Goal: Information Seeking & Learning: Learn about a topic

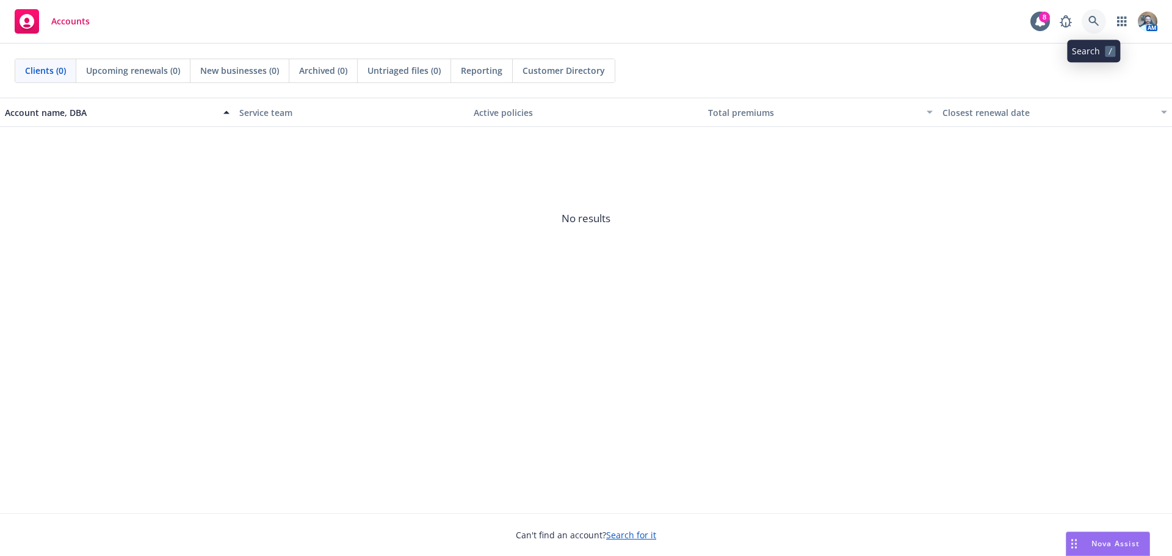
click at [1096, 12] on link at bounding box center [1094, 21] width 24 height 24
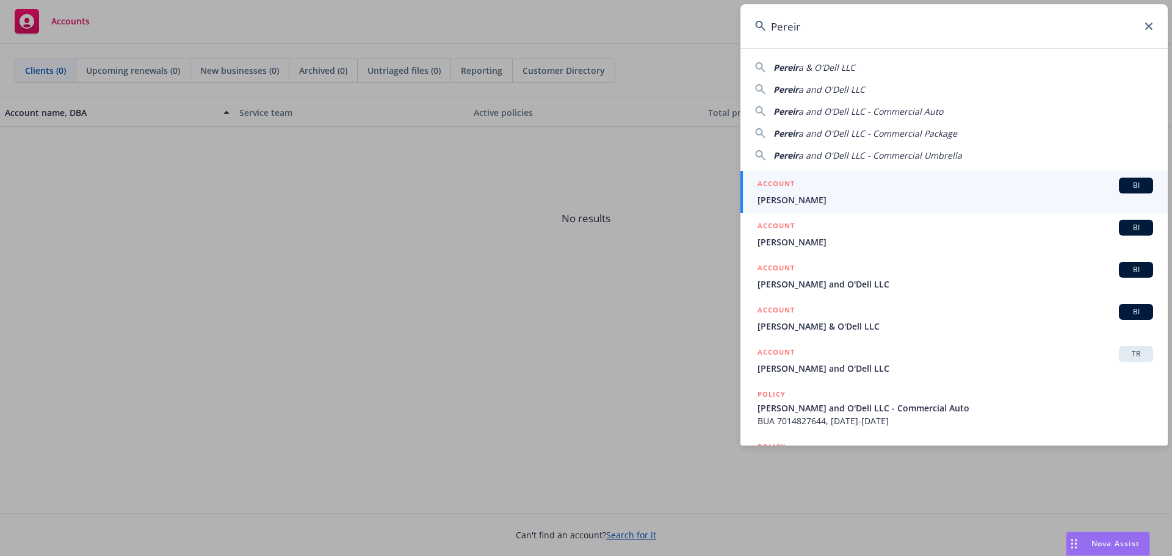
click at [797, 69] on span "Pereir" at bounding box center [786, 68] width 25 height 12
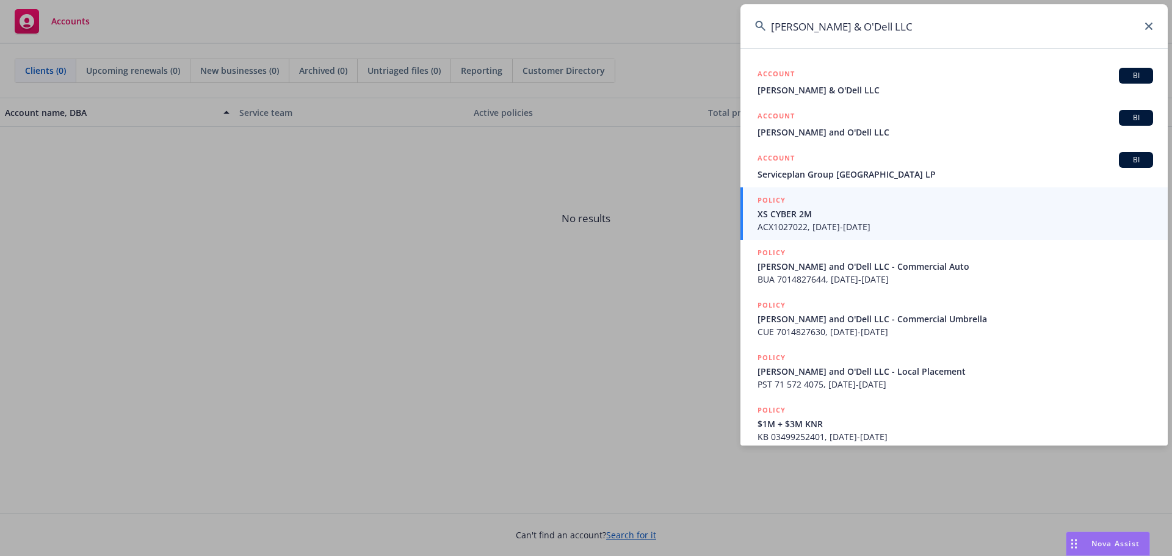
click at [814, 25] on input "[PERSON_NAME] & O'Dell LLC" at bounding box center [954, 26] width 427 height 44
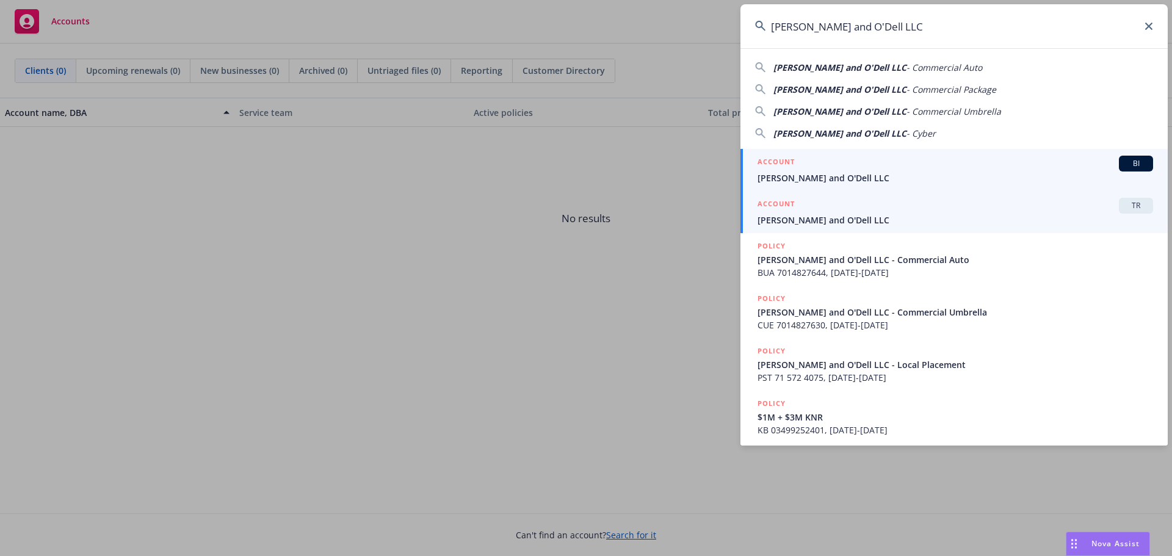
type input "[PERSON_NAME] and O'Dell LLC"
click at [796, 216] on span "[PERSON_NAME] and O'Dell LLC" at bounding box center [956, 220] width 396 height 13
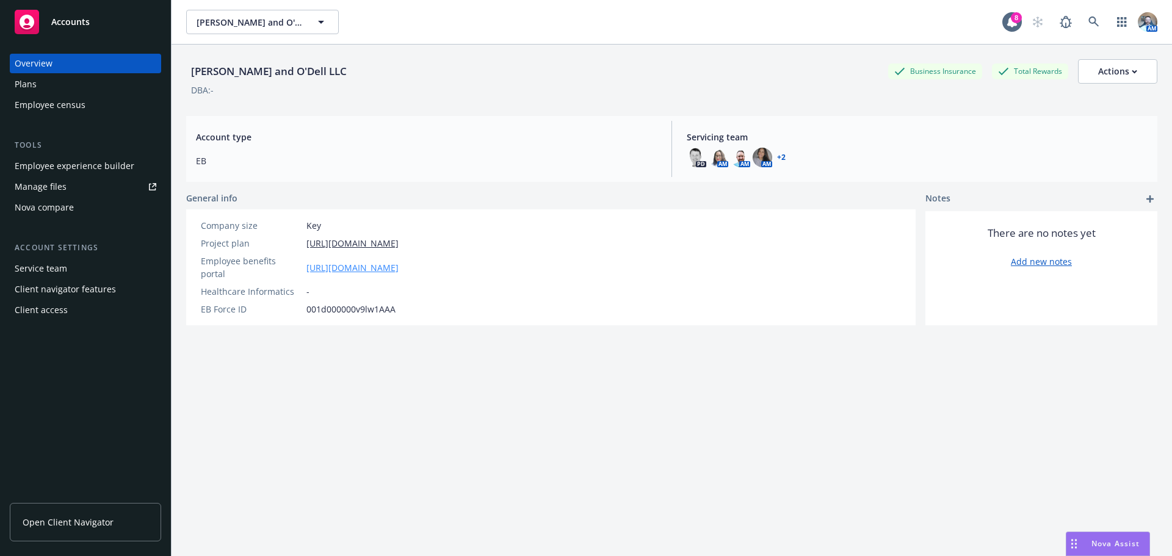
click at [325, 266] on link "[URL][DOMAIN_NAME]" at bounding box center [353, 267] width 92 height 13
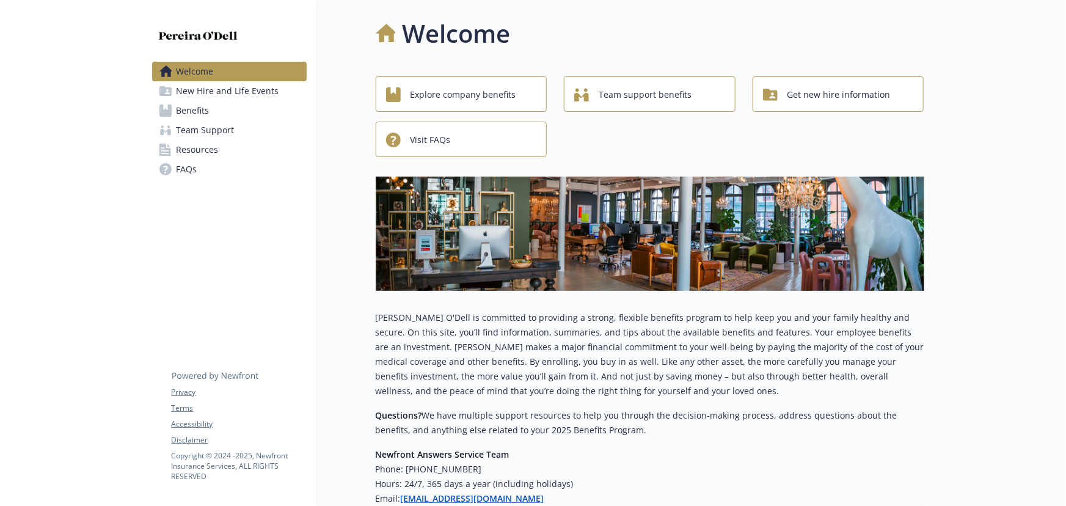
click at [215, 104] on link "Benefits" at bounding box center [229, 111] width 154 height 20
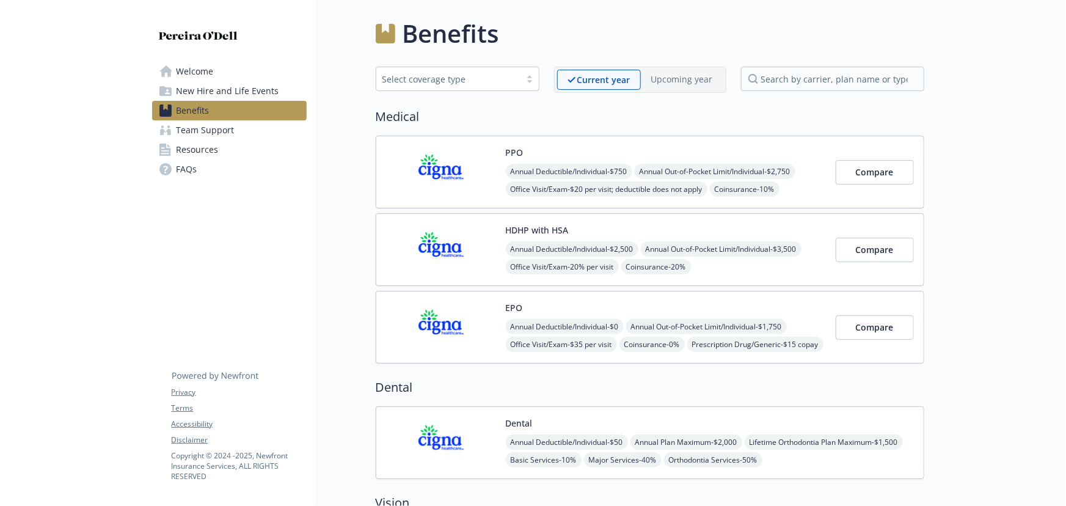
click at [570, 153] on div "PPO Annual Deductible/Individual - $750 Annual Out-of-Pocket Limit/Individual -…" at bounding box center [666, 172] width 320 height 52
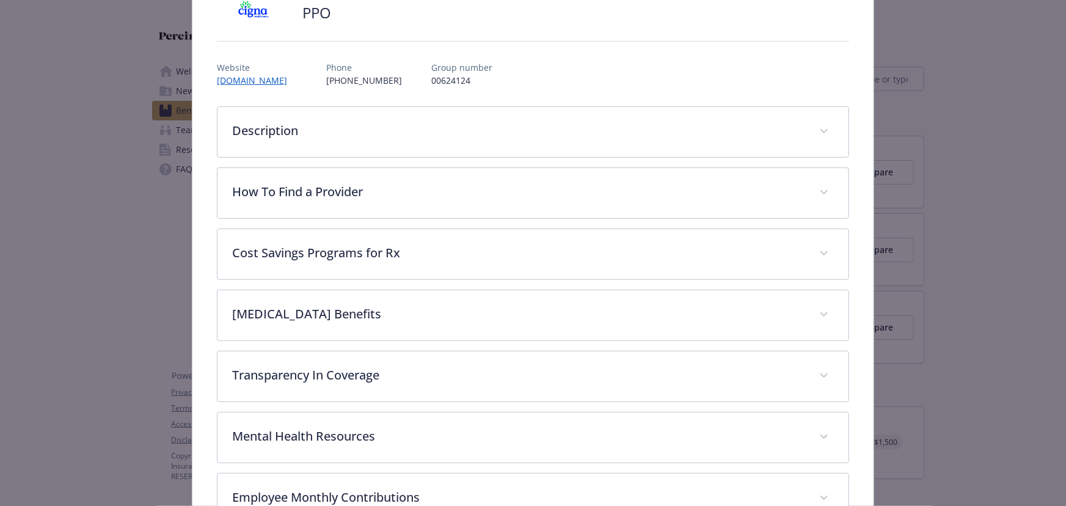
scroll to position [37, 0]
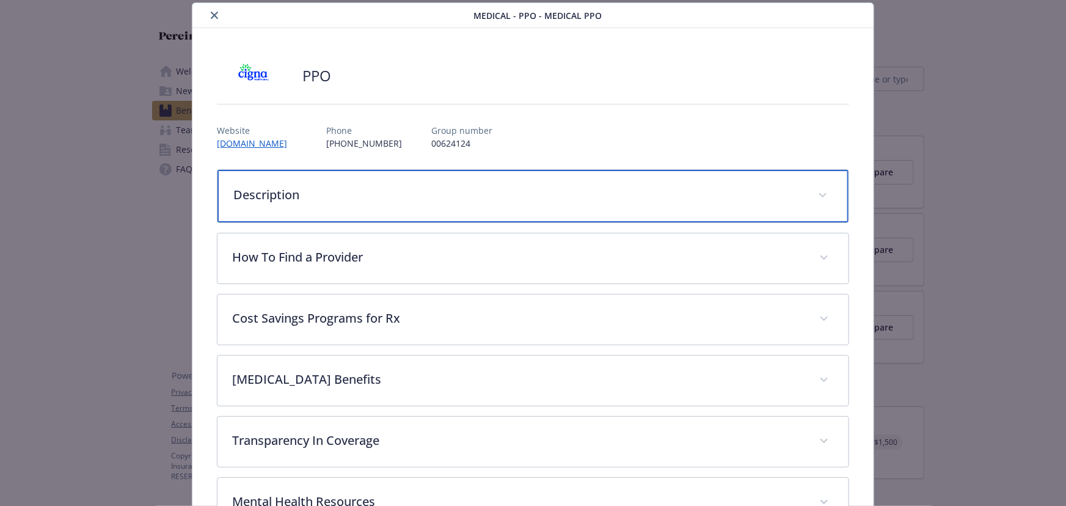
click at [314, 205] on div "Description" at bounding box center [532, 196] width 631 height 53
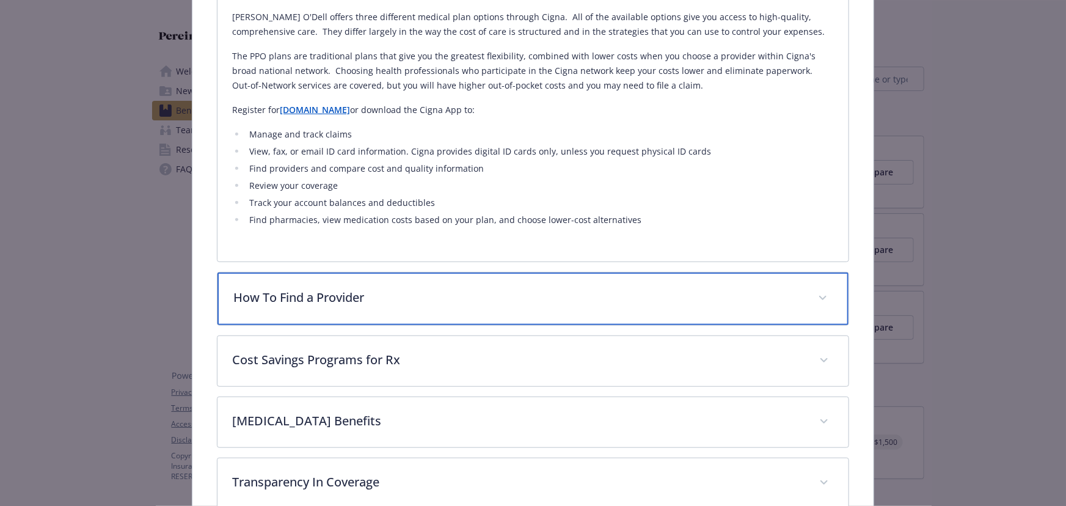
click at [366, 292] on p "How To Find a Provider" at bounding box center [518, 297] width 570 height 18
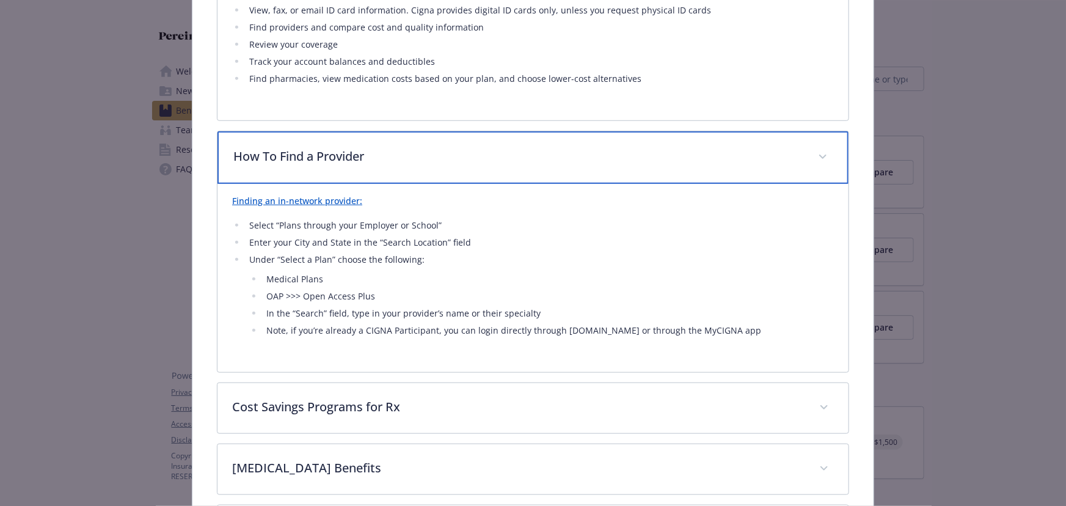
scroll to position [478, 0]
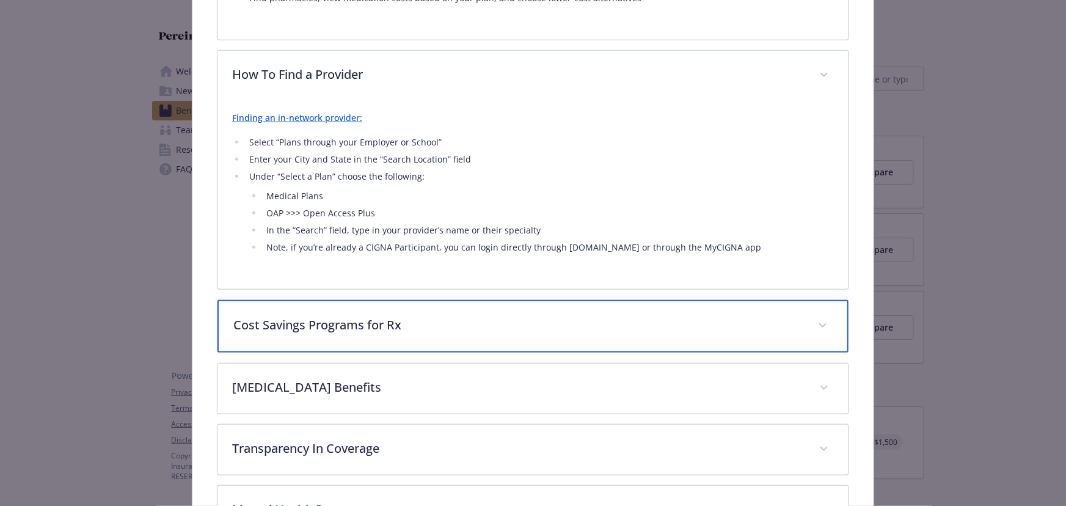
click at [380, 337] on div "Cost Savings Programs for Rx" at bounding box center [532, 326] width 631 height 53
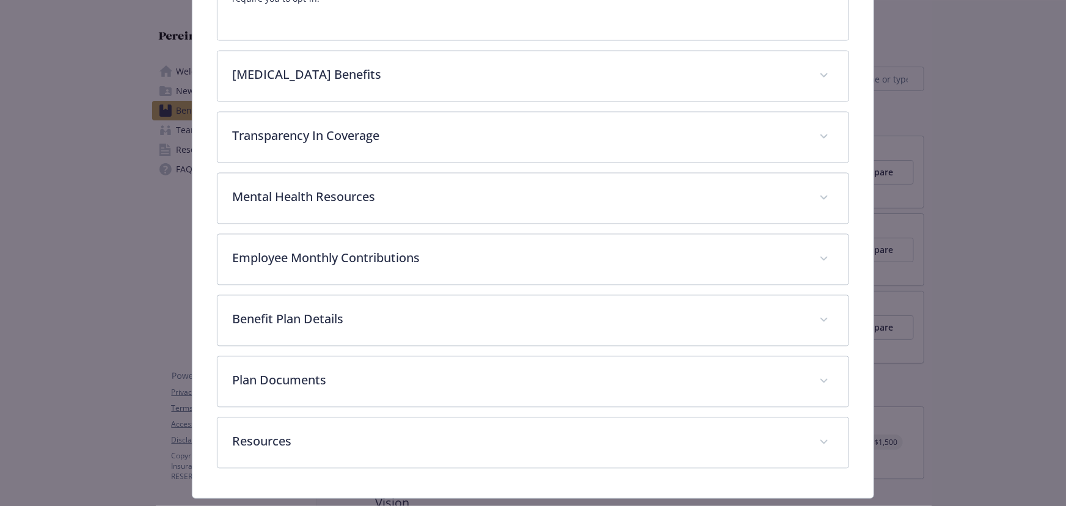
scroll to position [1144, 0]
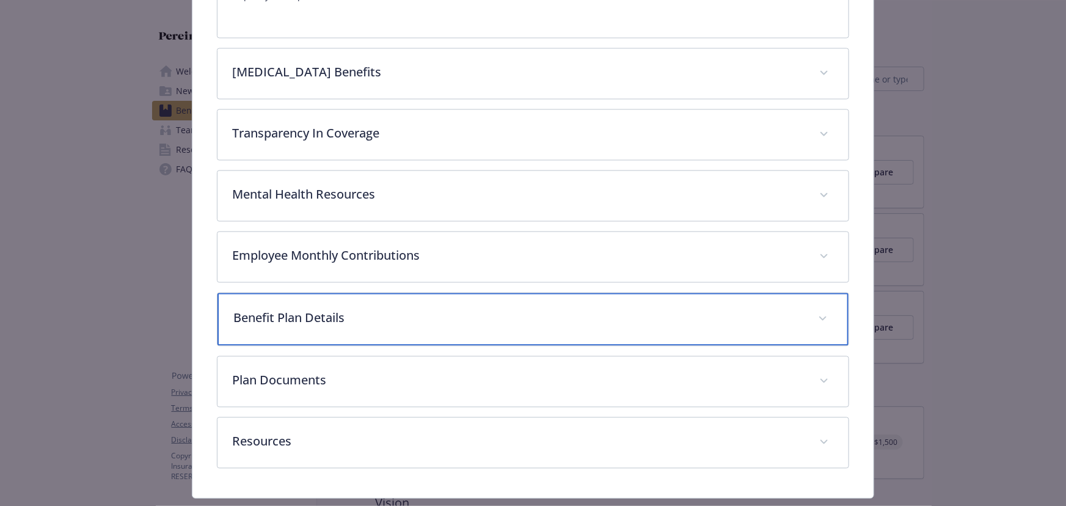
click at [342, 314] on p "Benefit Plan Details" at bounding box center [518, 318] width 570 height 18
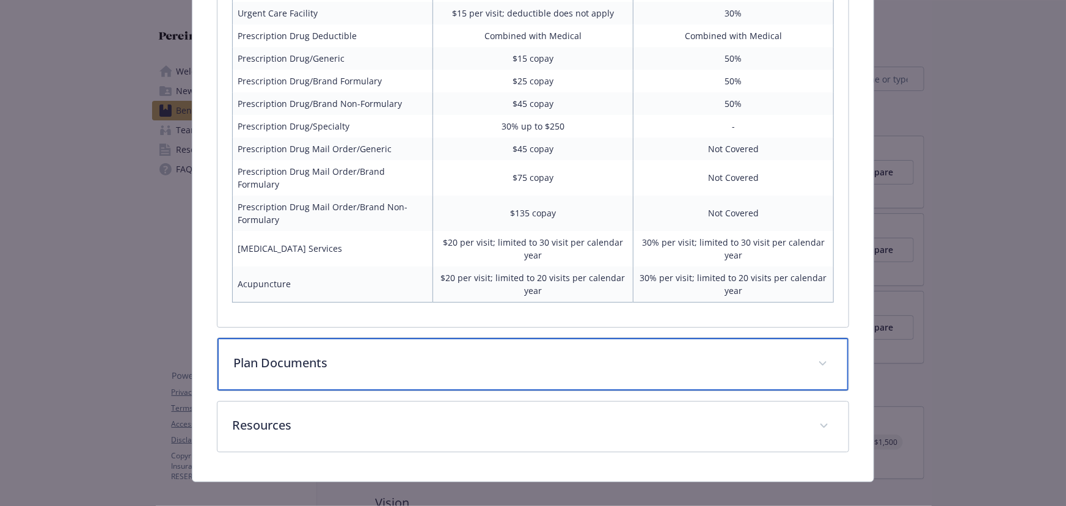
scroll to position [1776, 0]
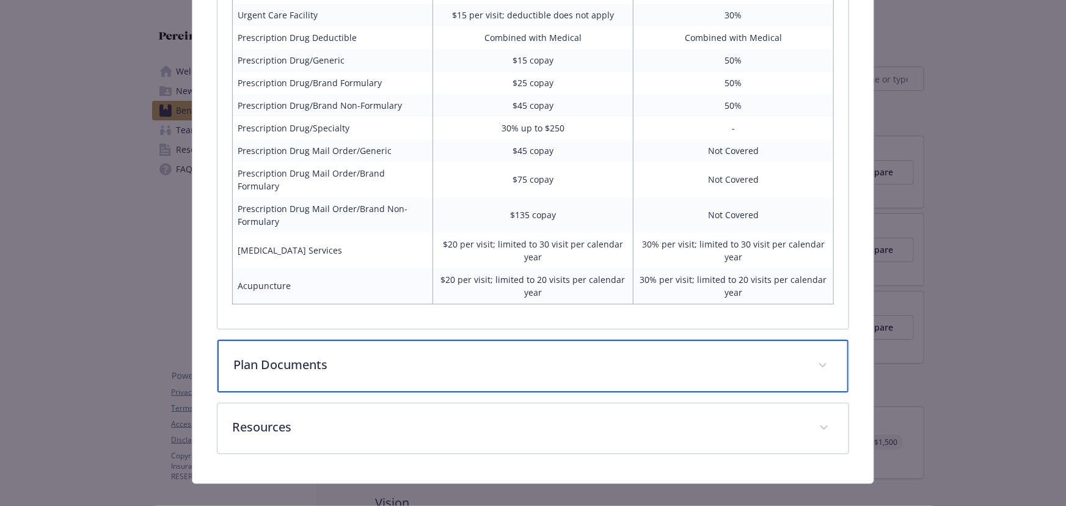
click at [349, 340] on div "Plan Documents" at bounding box center [532, 366] width 631 height 53
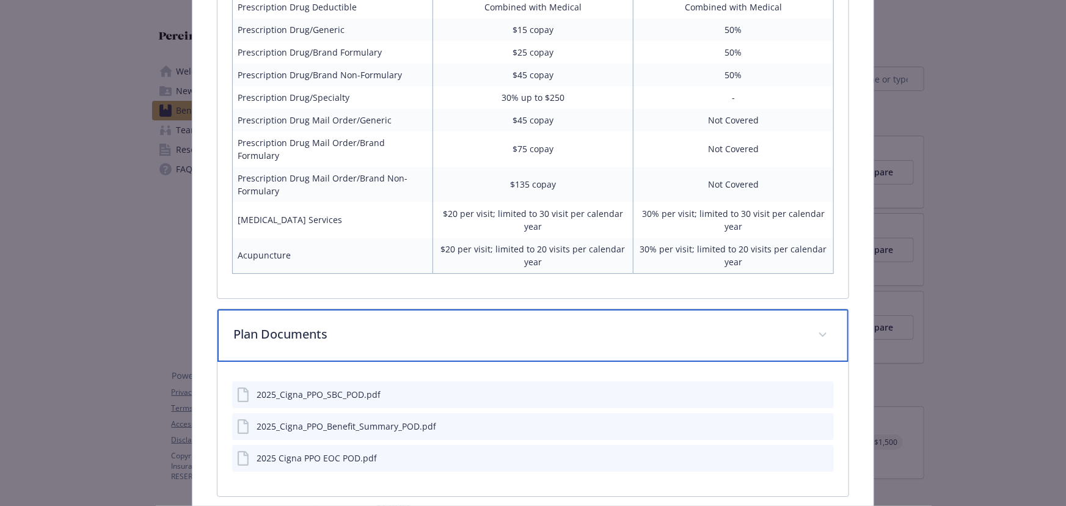
scroll to position [1912, 0]
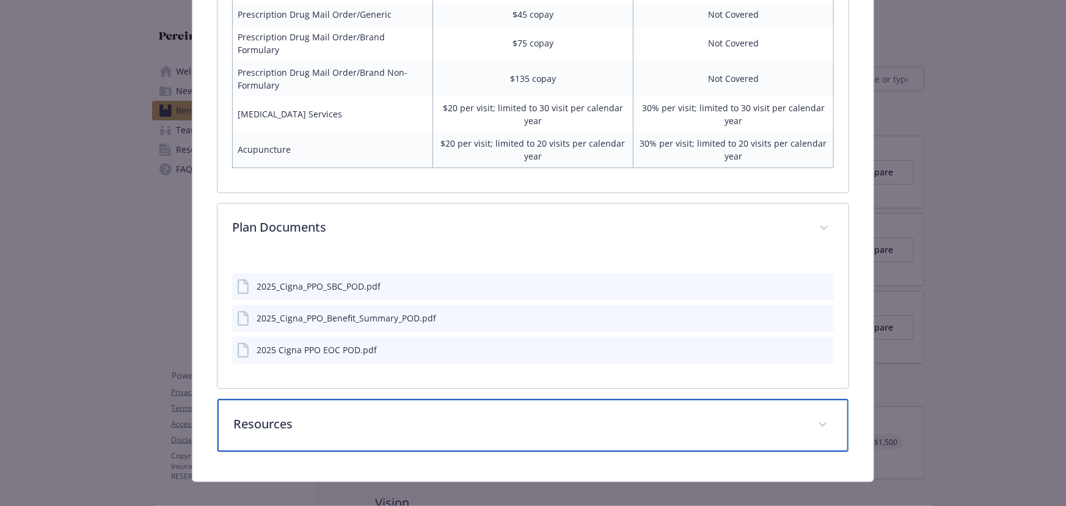
click at [318, 415] on p "Resources" at bounding box center [518, 424] width 570 height 18
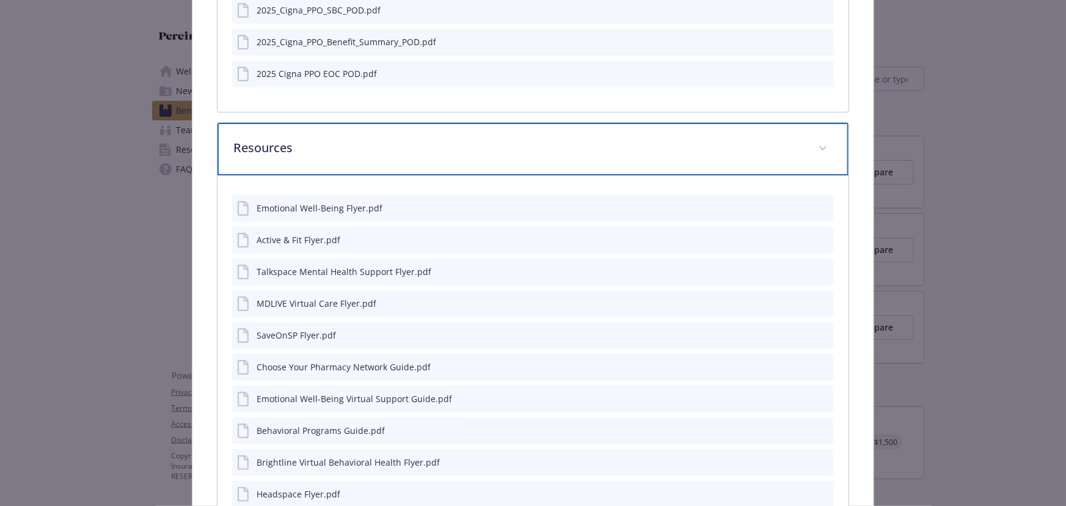
scroll to position [2190, 0]
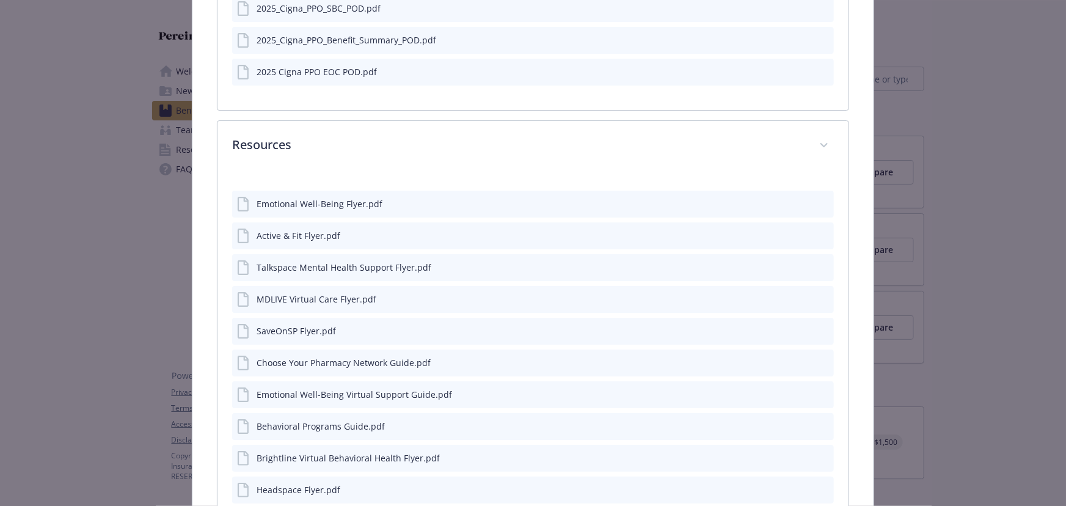
click at [820, 357] on icon "preview file" at bounding box center [821, 361] width 11 height 9
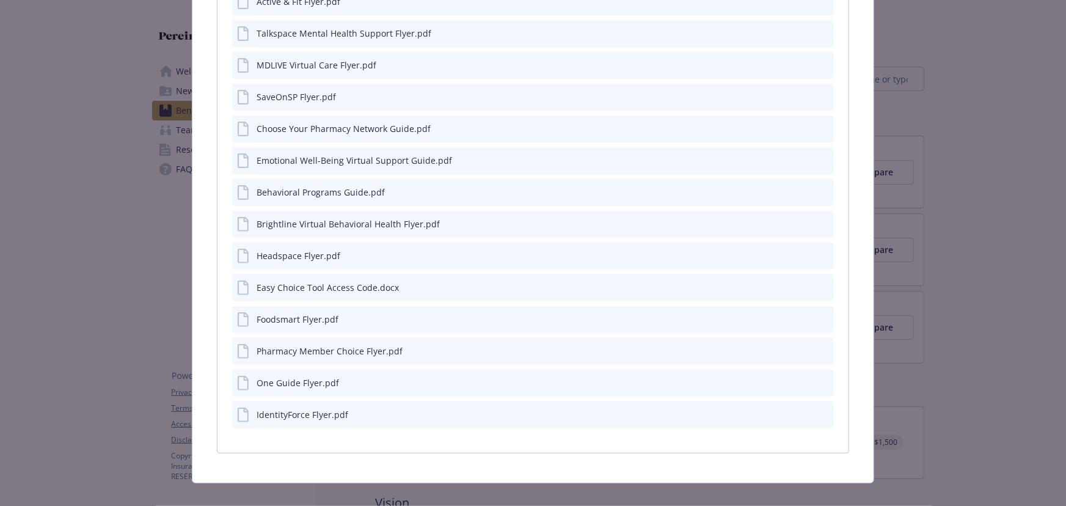
scroll to position [2425, 0]
click at [823, 336] on div "Pharmacy Member Choice Flyer.pdf" at bounding box center [532, 349] width 601 height 27
click at [819, 345] on icon "preview file" at bounding box center [821, 349] width 11 height 9
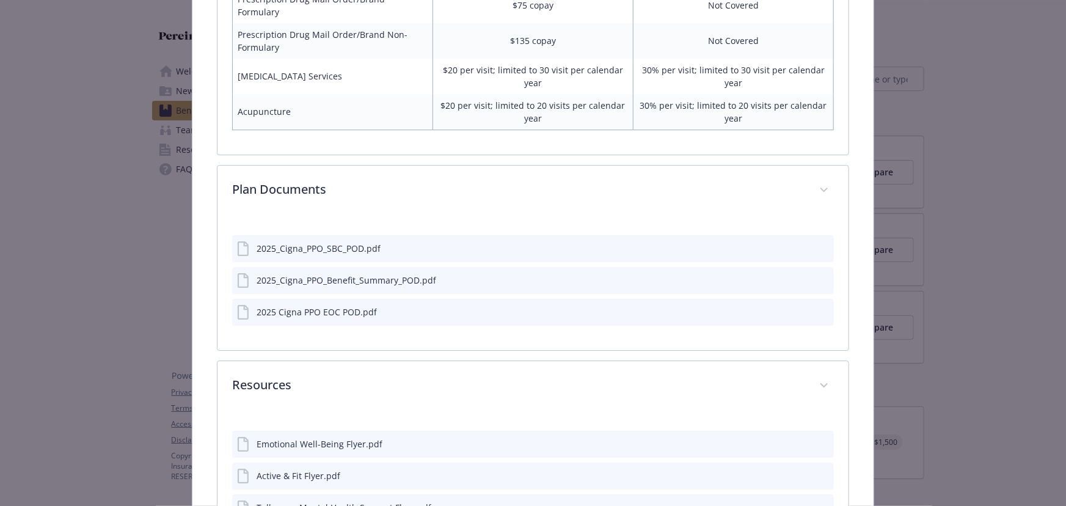
scroll to position [1926, 0]
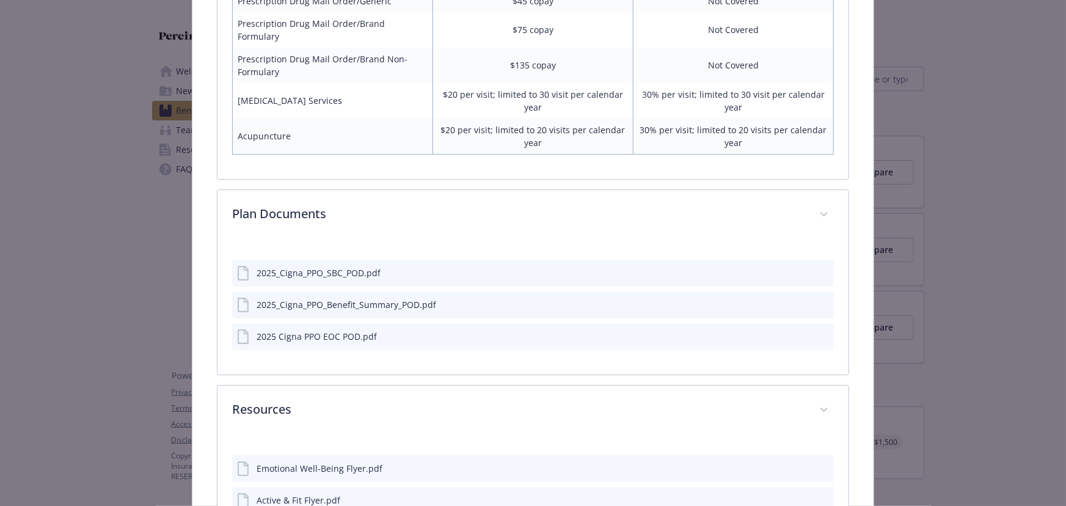
click at [816, 299] on icon "preview file" at bounding box center [821, 303] width 11 height 9
